Goal: Find specific page/section: Find specific page/section

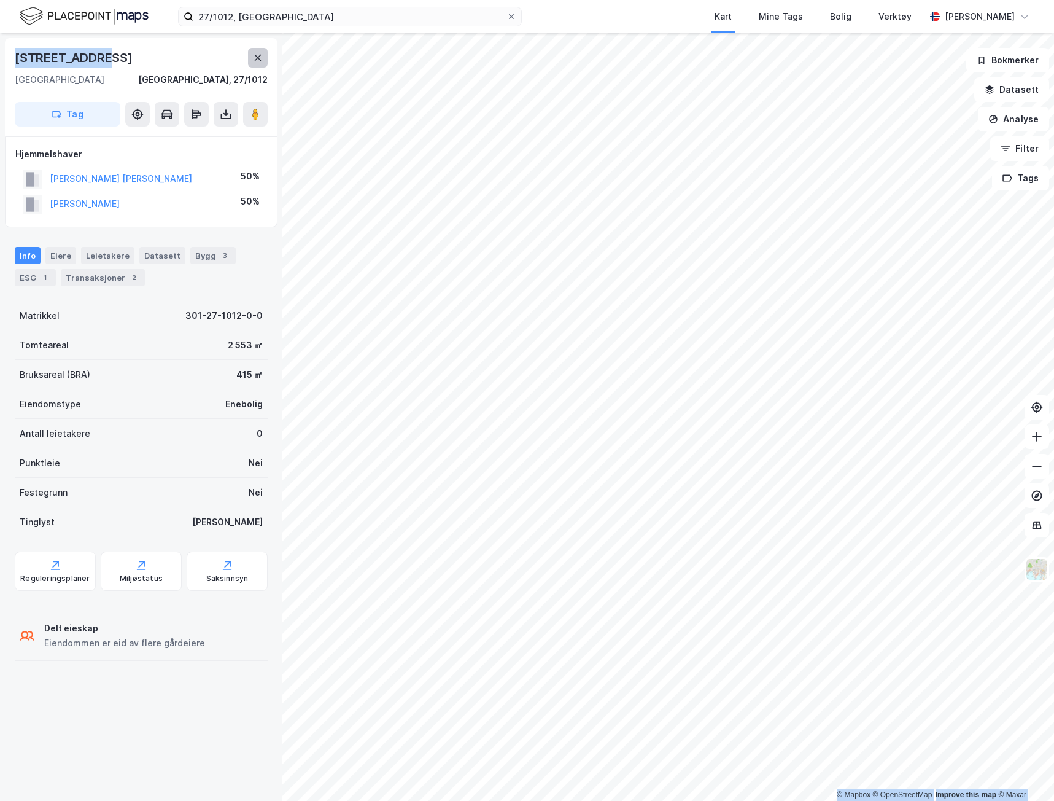
click at [252, 56] on button at bounding box center [258, 58] width 20 height 20
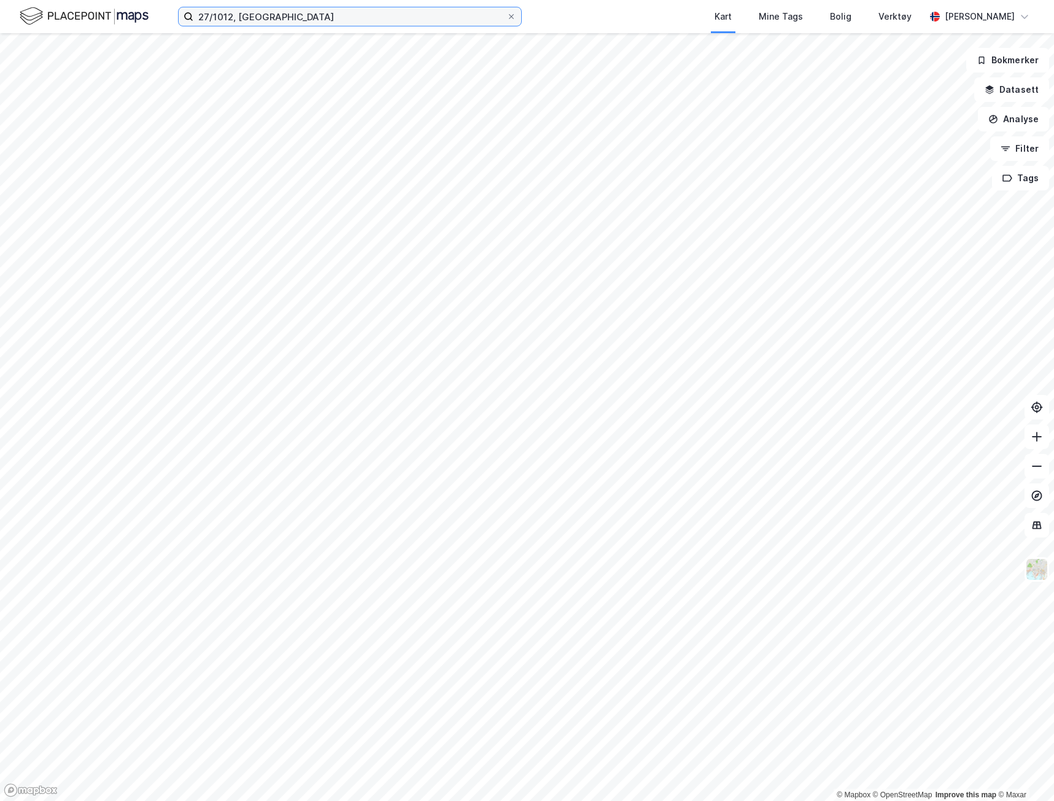
click at [238, 24] on input "27/1012, [GEOGRAPHIC_DATA]" at bounding box center [349, 16] width 313 height 18
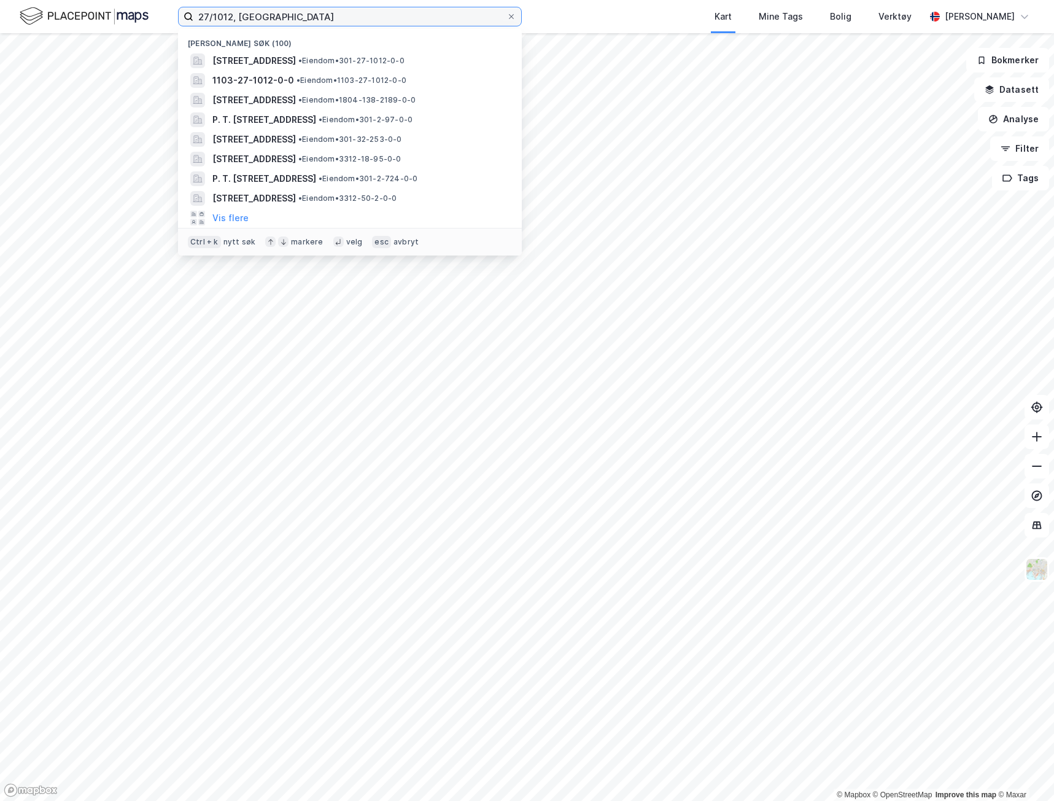
click at [238, 24] on input "27/1012, [GEOGRAPHIC_DATA]" at bounding box center [349, 16] width 313 height 18
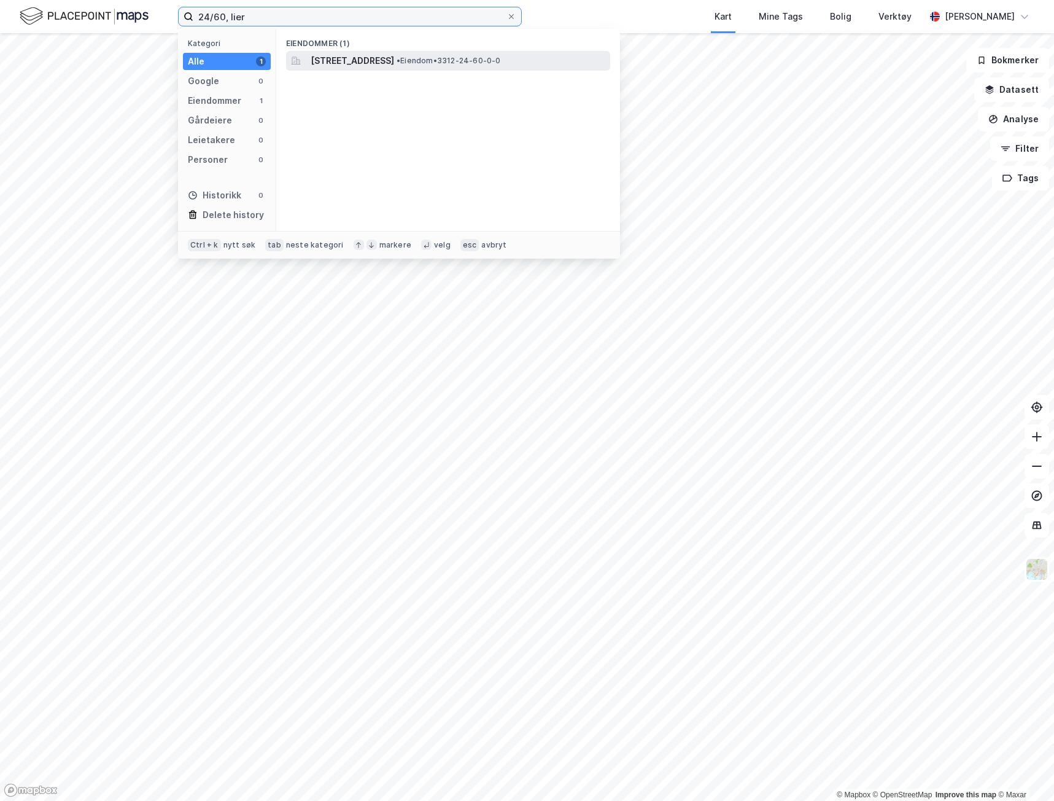
type input "24/60, lier"
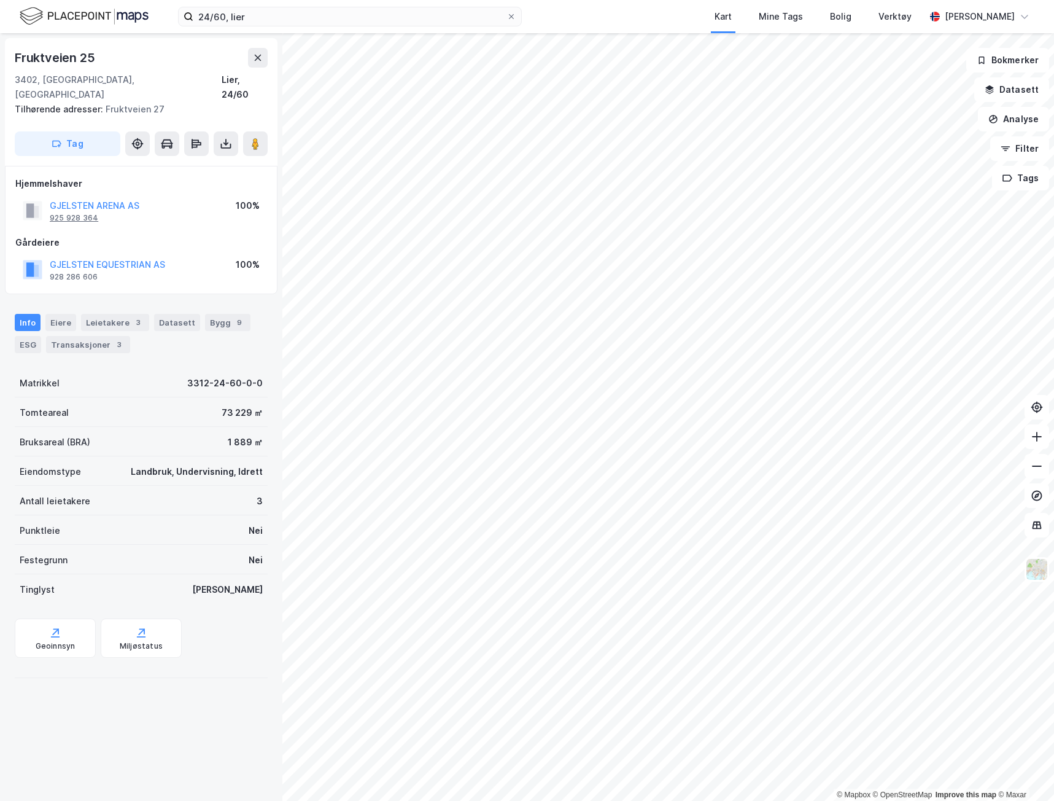
click at [76, 213] on div "925 928 364" at bounding box center [74, 218] width 49 height 10
